Goal: Navigation & Orientation: Understand site structure

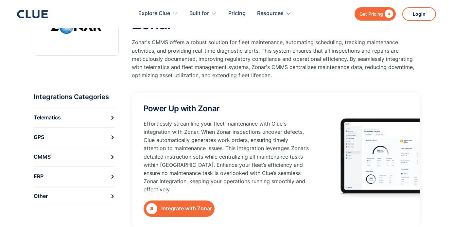
scroll to position [60, 0]
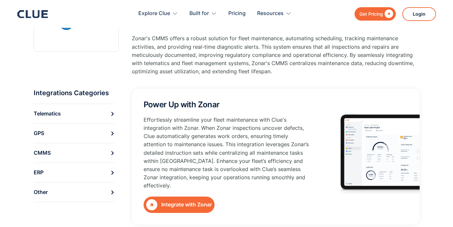
click at [243, 139] on p "Effortlessly streamline your fleet maintenance with Clue's integration with Zon…" at bounding box center [226, 153] width 165 height 74
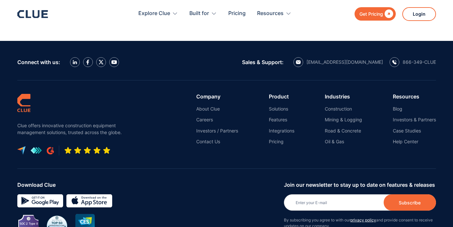
scroll to position [967, 0]
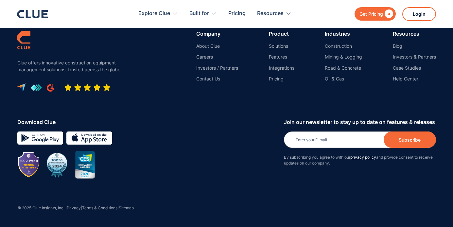
click at [34, 14] on icon at bounding box center [35, 14] width 7 height 8
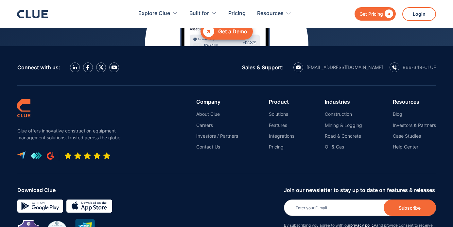
scroll to position [2994, 0]
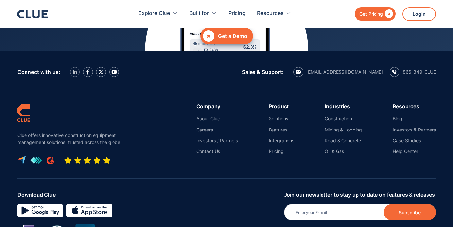
click at [77, 67] on link at bounding box center [75, 72] width 10 height 10
